Goal: Task Accomplishment & Management: Use online tool/utility

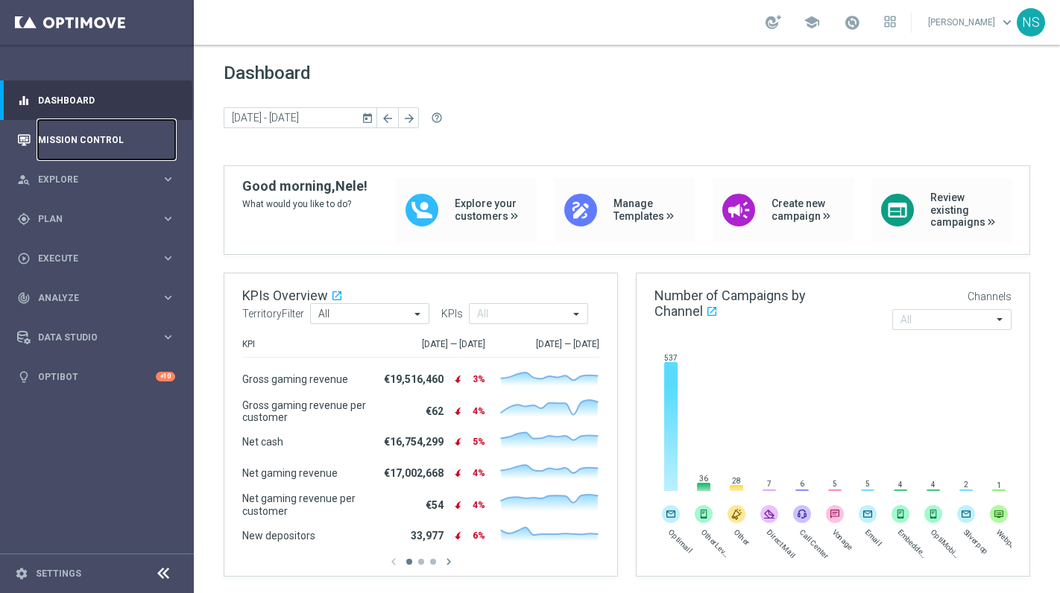
click at [47, 140] on link "Mission Control" at bounding box center [106, 139] width 137 height 39
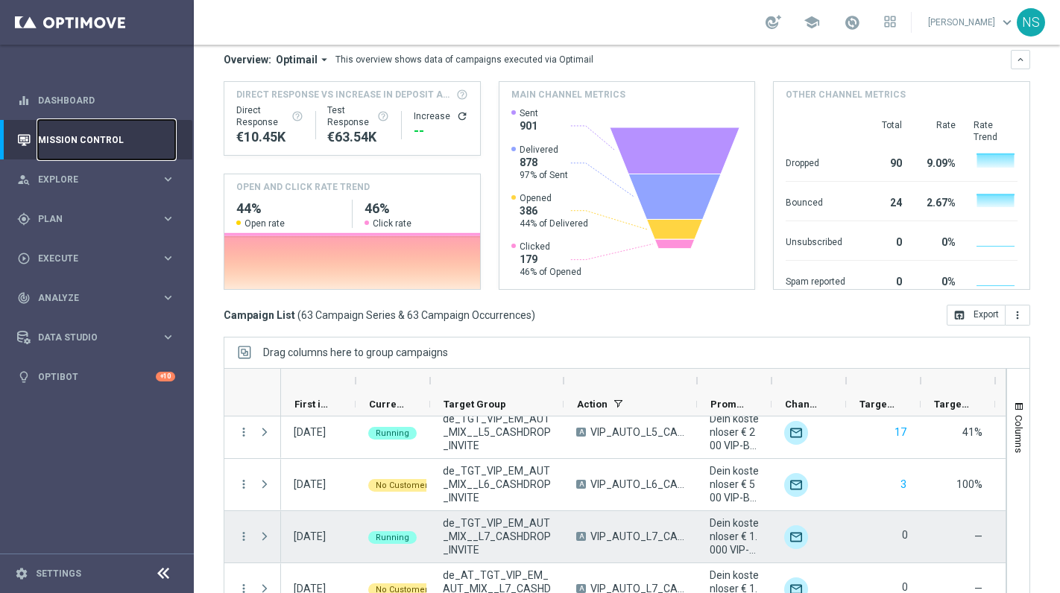
scroll to position [972, 0]
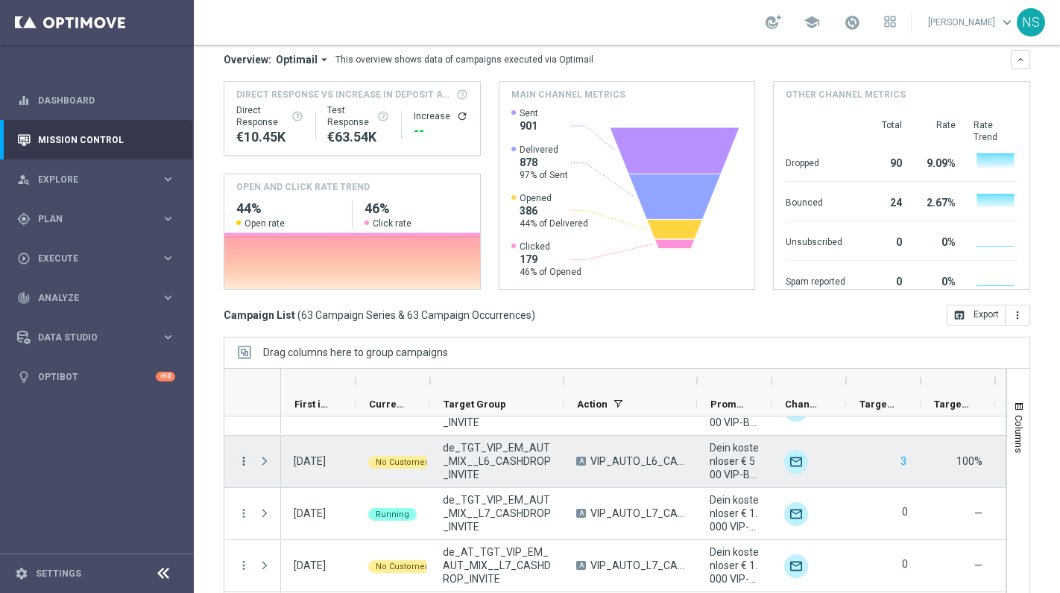
click at [244, 465] on icon "more_vert" at bounding box center [243, 461] width 13 height 13
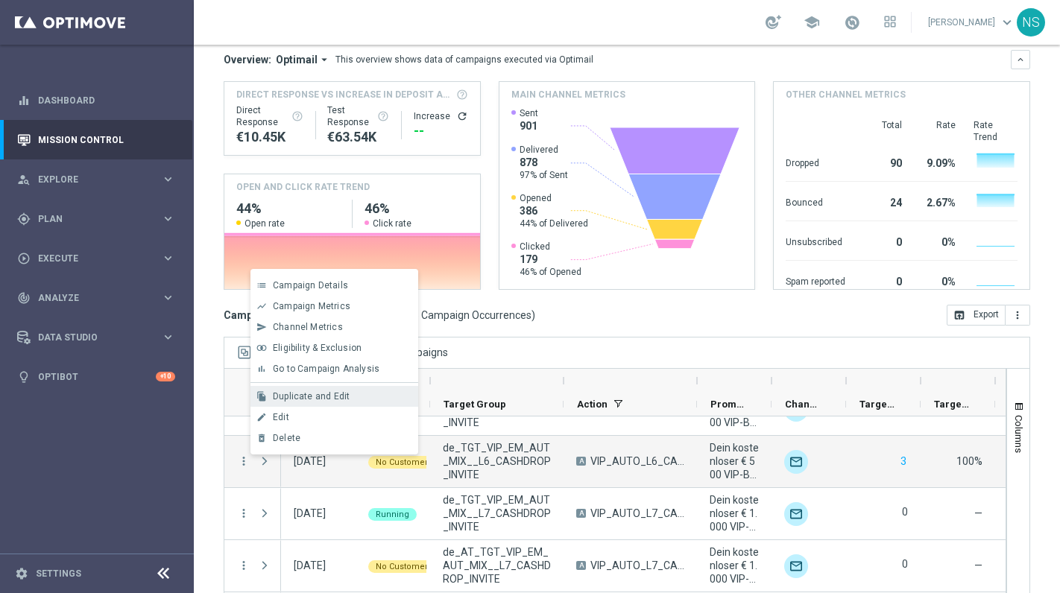
click at [339, 391] on span "Duplicate and Edit" at bounding box center [311, 396] width 77 height 10
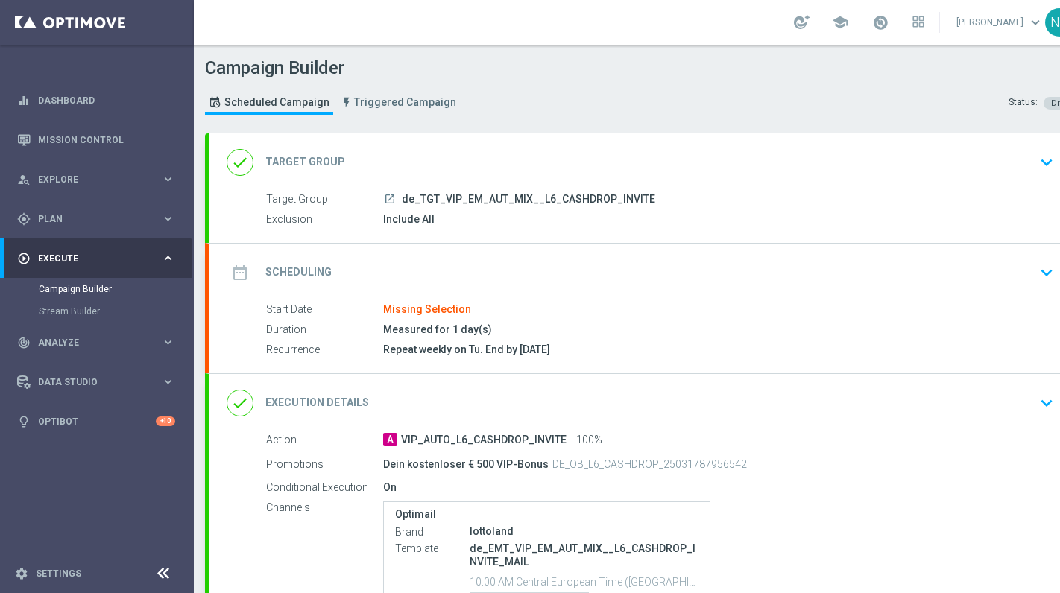
click at [620, 393] on div "done Execution Details keyboard_arrow_down" at bounding box center [643, 403] width 832 height 28
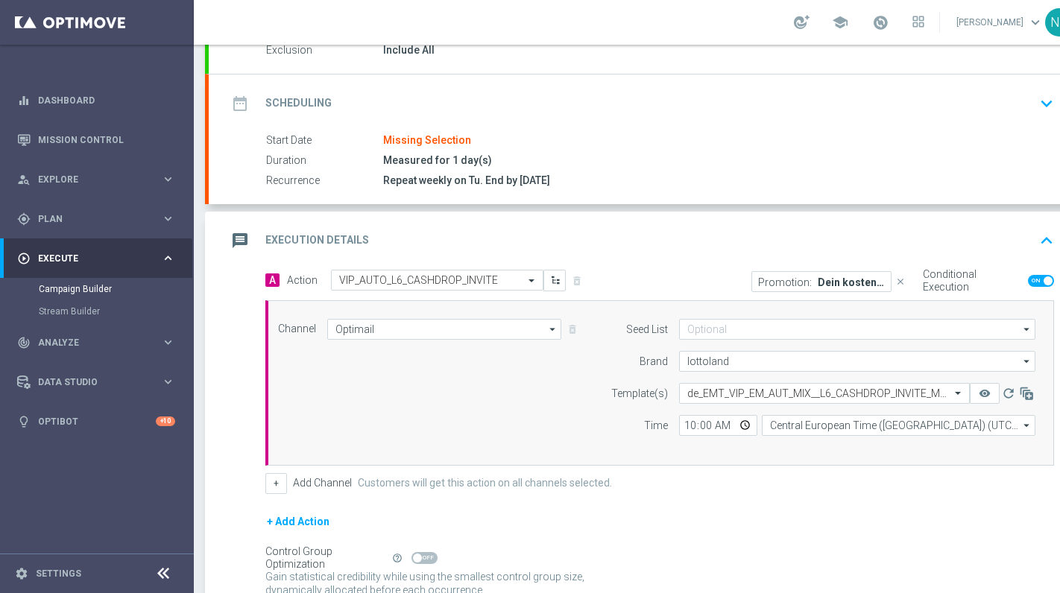
scroll to position [182, 0]
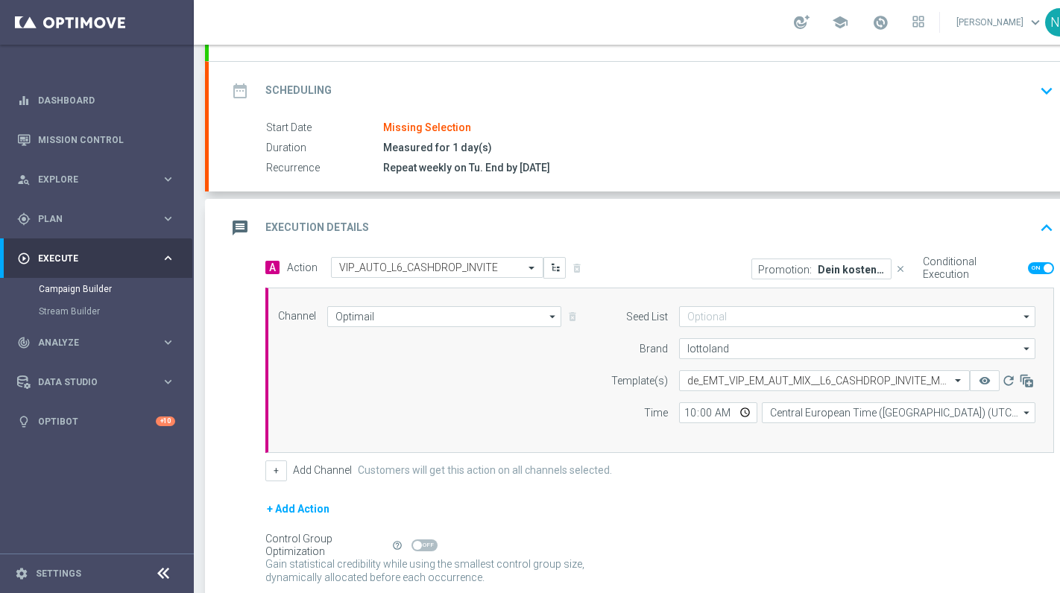
click at [829, 272] on p "Dein kostenloser € 500 VIP-Bonus" at bounding box center [850, 269] width 67 height 12
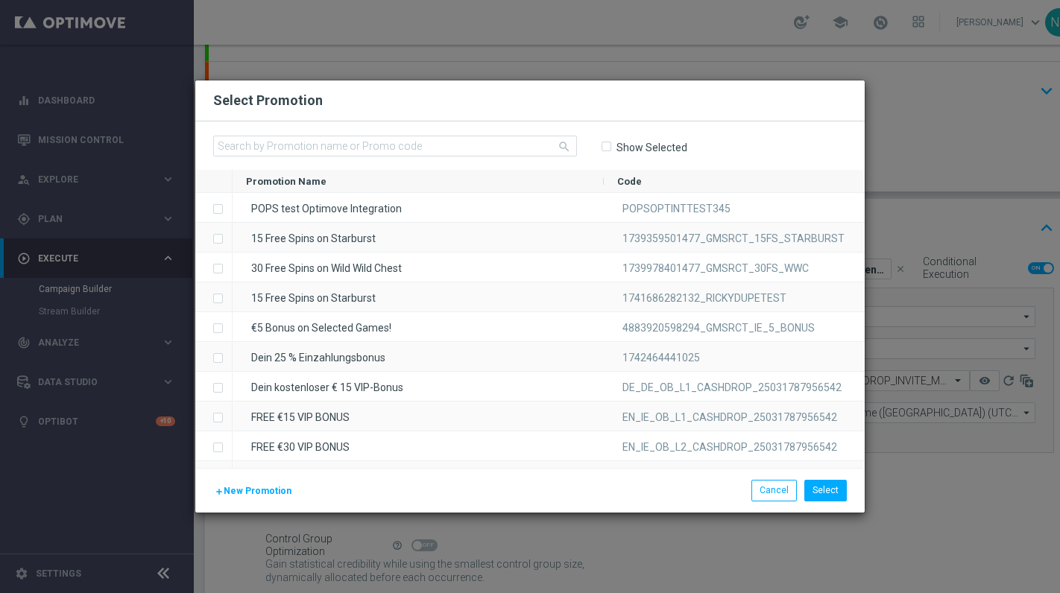
click at [942, 107] on modal-container "Select Promotion search Show Selected Promotion Name to" at bounding box center [530, 296] width 1060 height 593
click at [903, 240] on modal-container "Select Promotion search Show Selected Promotion Name to" at bounding box center [530, 296] width 1060 height 593
click at [431, 142] on input "text" at bounding box center [395, 146] width 364 height 21
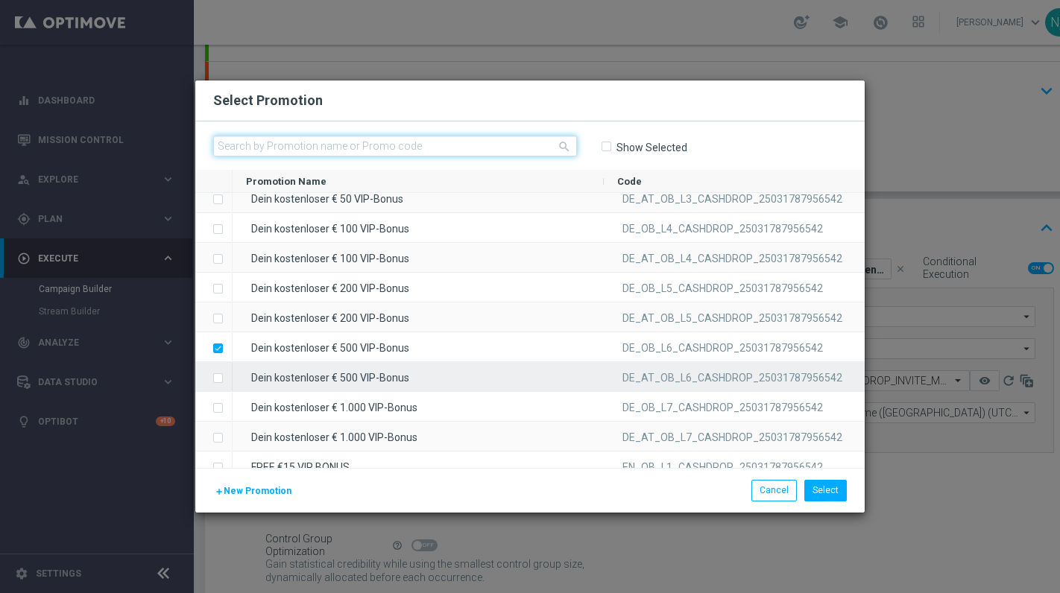
scroll to position [761, 0]
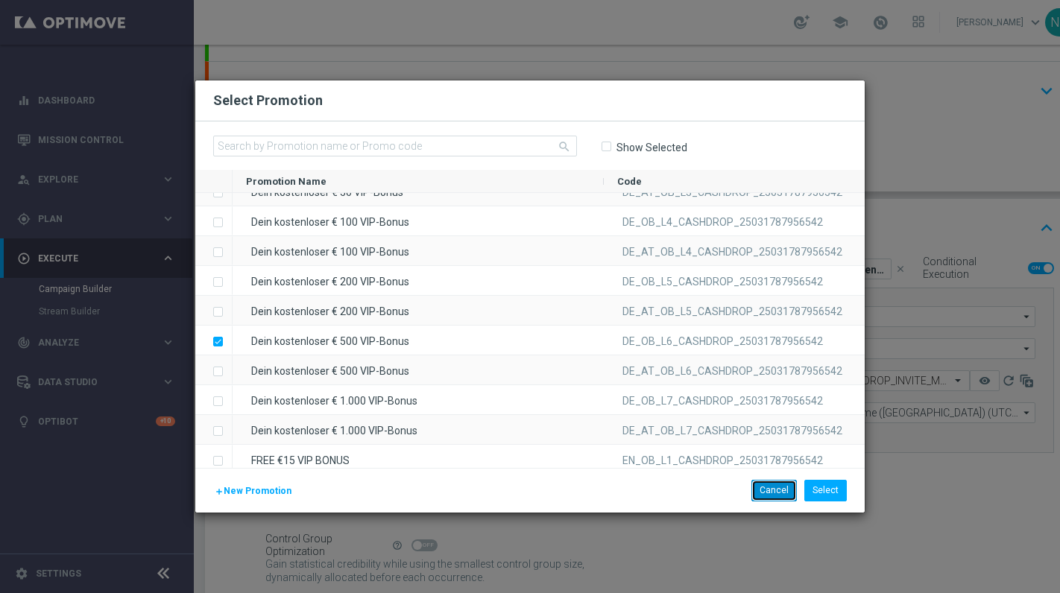
click at [783, 492] on button "Cancel" at bounding box center [773, 490] width 45 height 21
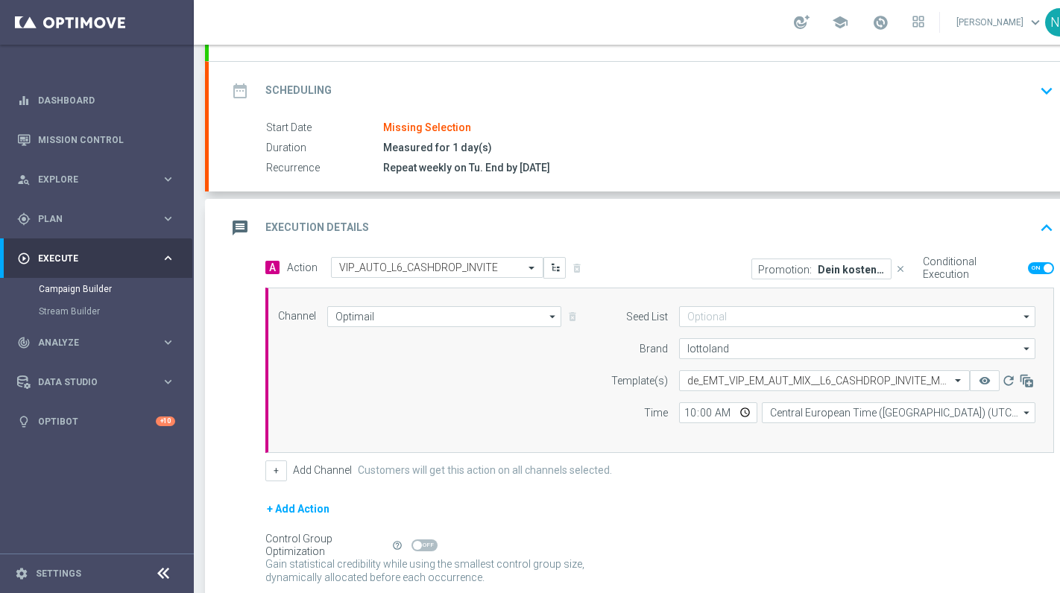
click at [817, 267] on p "Dein kostenloser € 500 VIP-Bonus" at bounding box center [850, 269] width 67 height 12
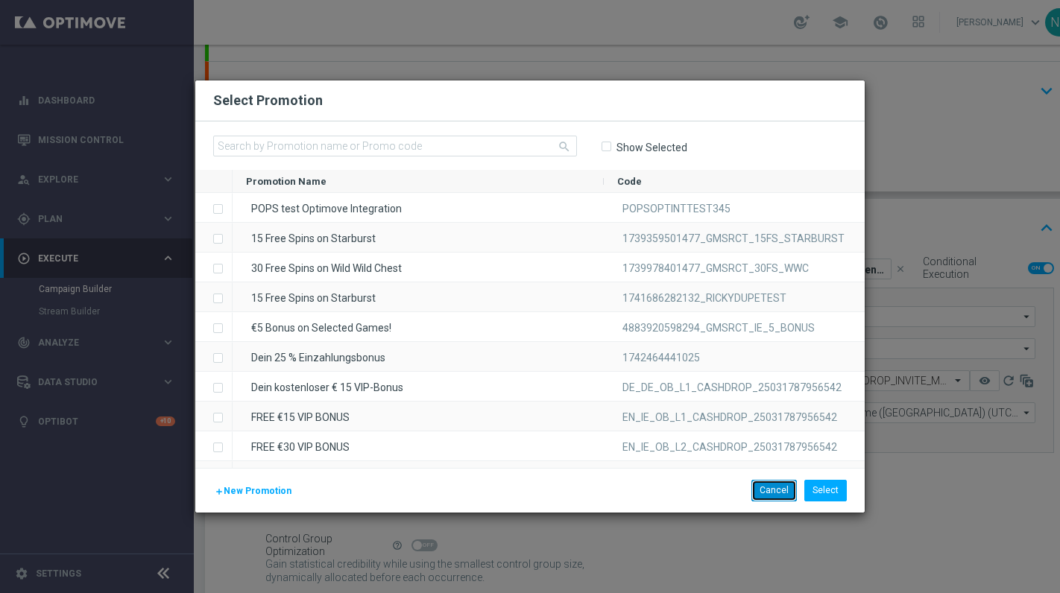
click at [773, 487] on button "Cancel" at bounding box center [773, 490] width 45 height 21
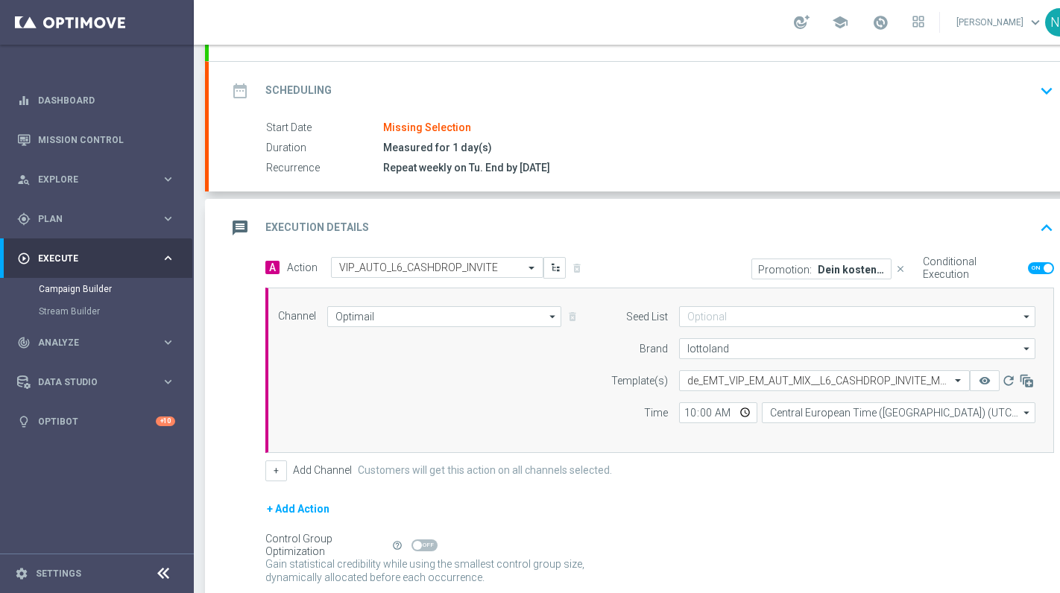
click at [817, 266] on p "Dein kostenloser € 500 VIP-Bonus" at bounding box center [850, 269] width 67 height 12
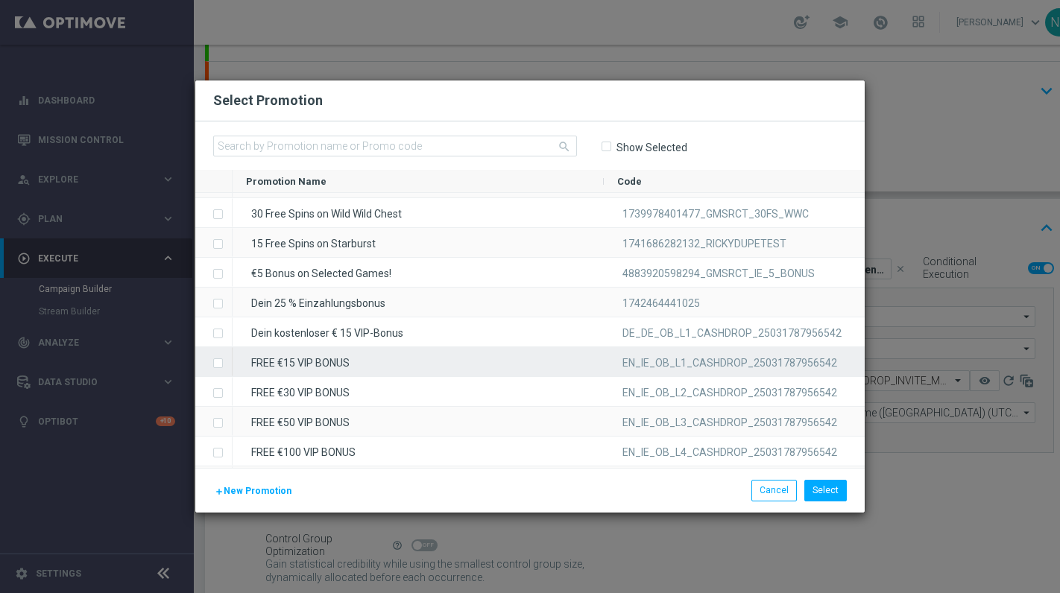
scroll to position [61, 0]
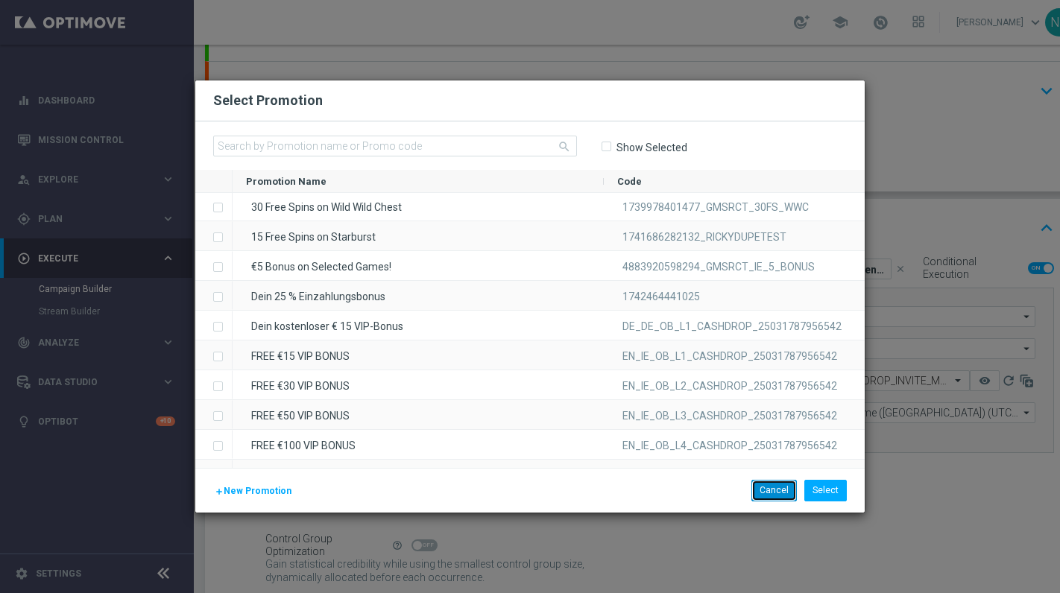
click at [788, 494] on button "Cancel" at bounding box center [773, 490] width 45 height 21
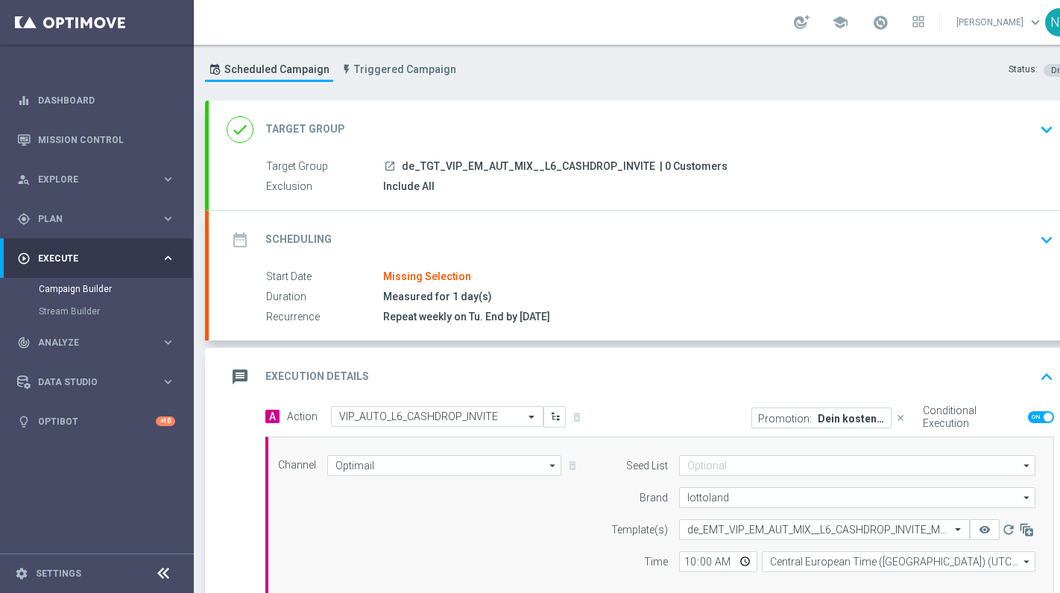
scroll to position [34, 0]
click at [847, 368] on div "message Execution Details keyboard_arrow_up" at bounding box center [643, 375] width 832 height 28
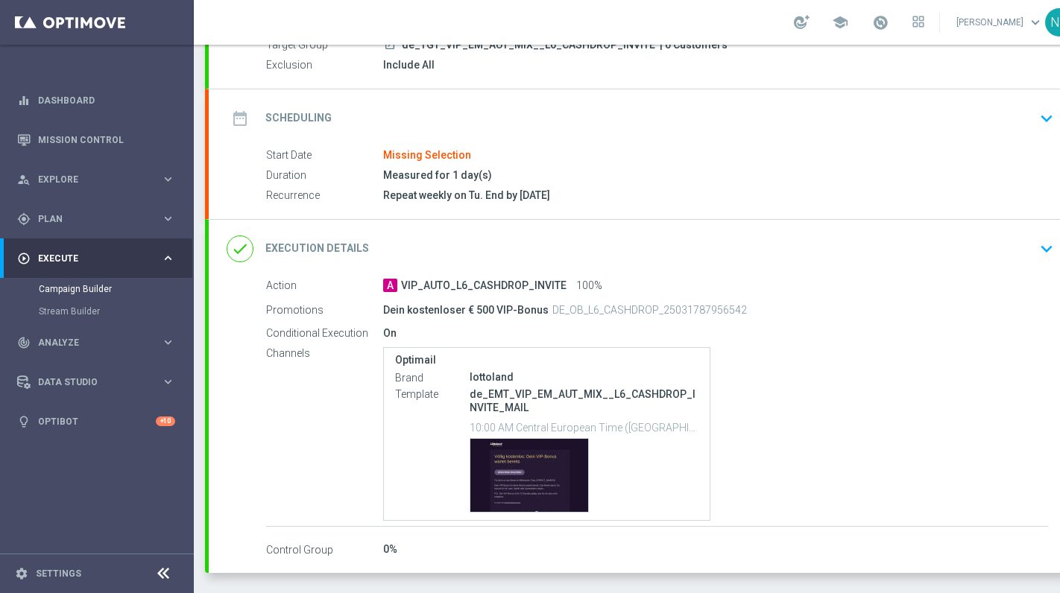
scroll to position [215, 0]
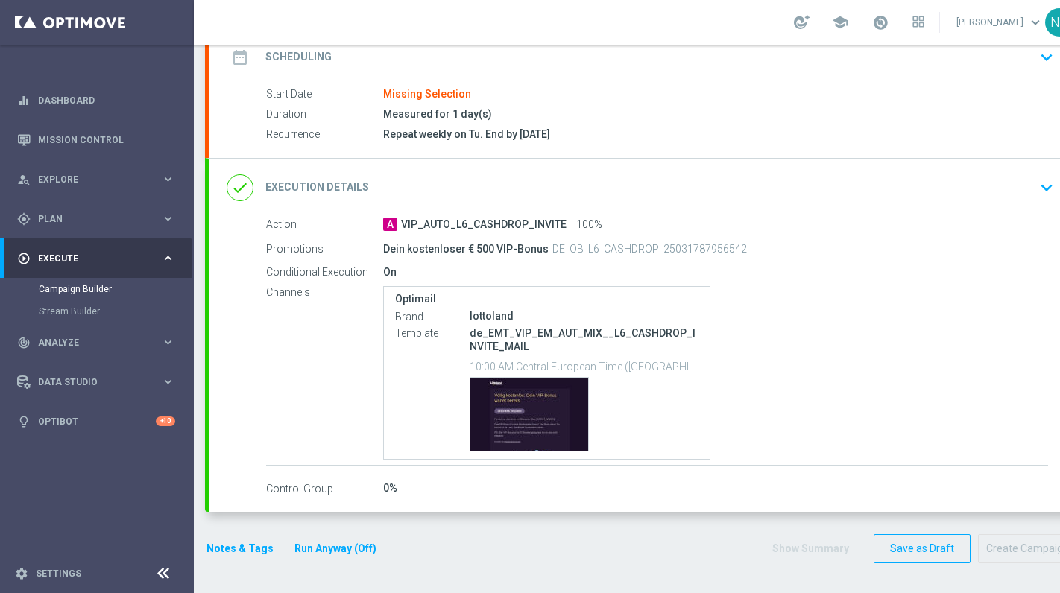
click at [878, 177] on div "done Execution Details keyboard_arrow_down" at bounding box center [643, 188] width 832 height 28
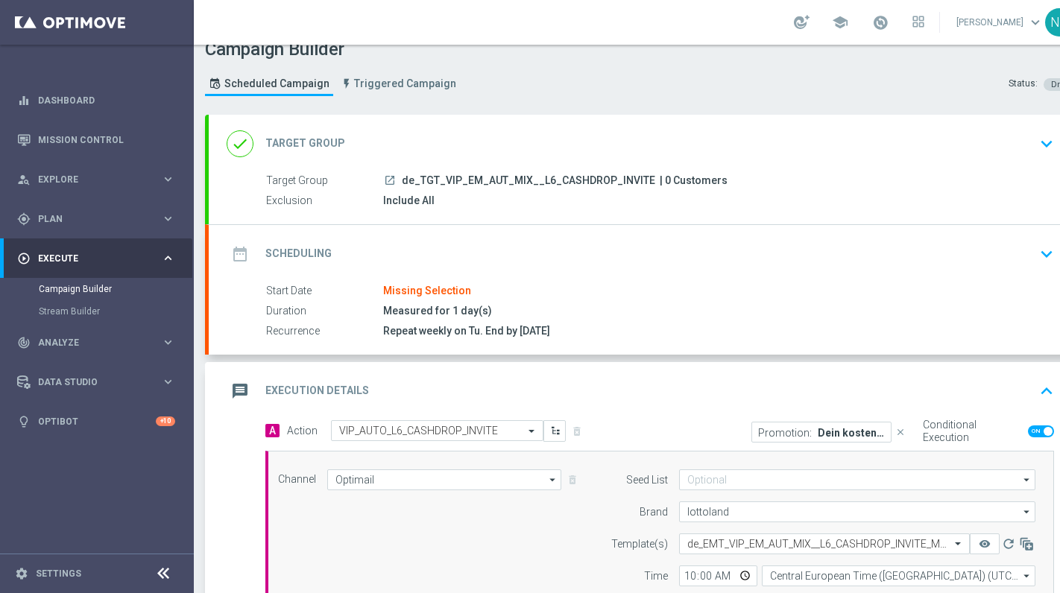
scroll to position [30, 0]
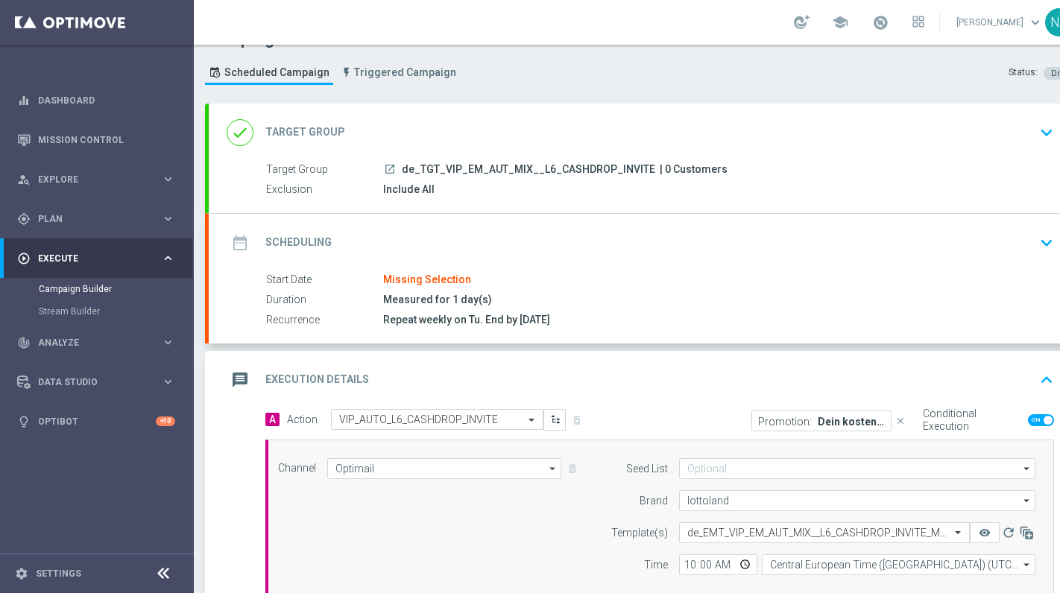
click at [788, 385] on div "message Execution Details keyboard_arrow_up" at bounding box center [643, 380] width 832 height 28
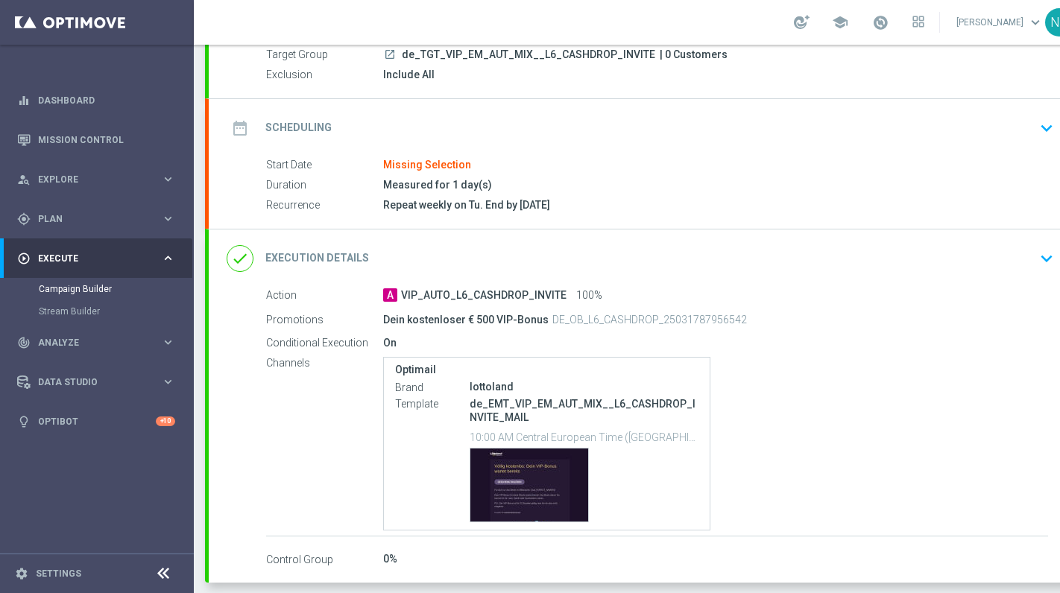
scroll to position [151, 0]
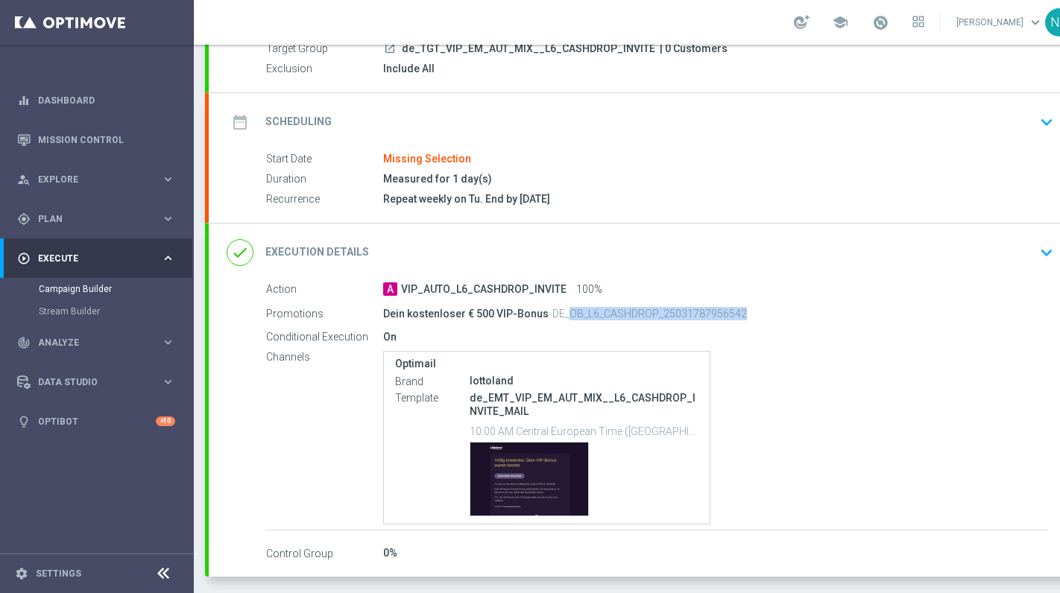
drag, startPoint x: 559, startPoint y: 312, endPoint x: 729, endPoint y: 311, distance: 169.9
click at [729, 311] on p "DE_OB_L6_CASHDROP_25031787956542" at bounding box center [649, 313] width 194 height 13
click at [755, 319] on div "Dein kostenloser € 500 VIP-Bonus DE_OB_L6_CASHDROP_25031787956542" at bounding box center [657, 313] width 548 height 21
click at [699, 237] on div "done Execution Details keyboard_arrow_down" at bounding box center [643, 253] width 868 height 58
